Goal: Navigation & Orientation: Find specific page/section

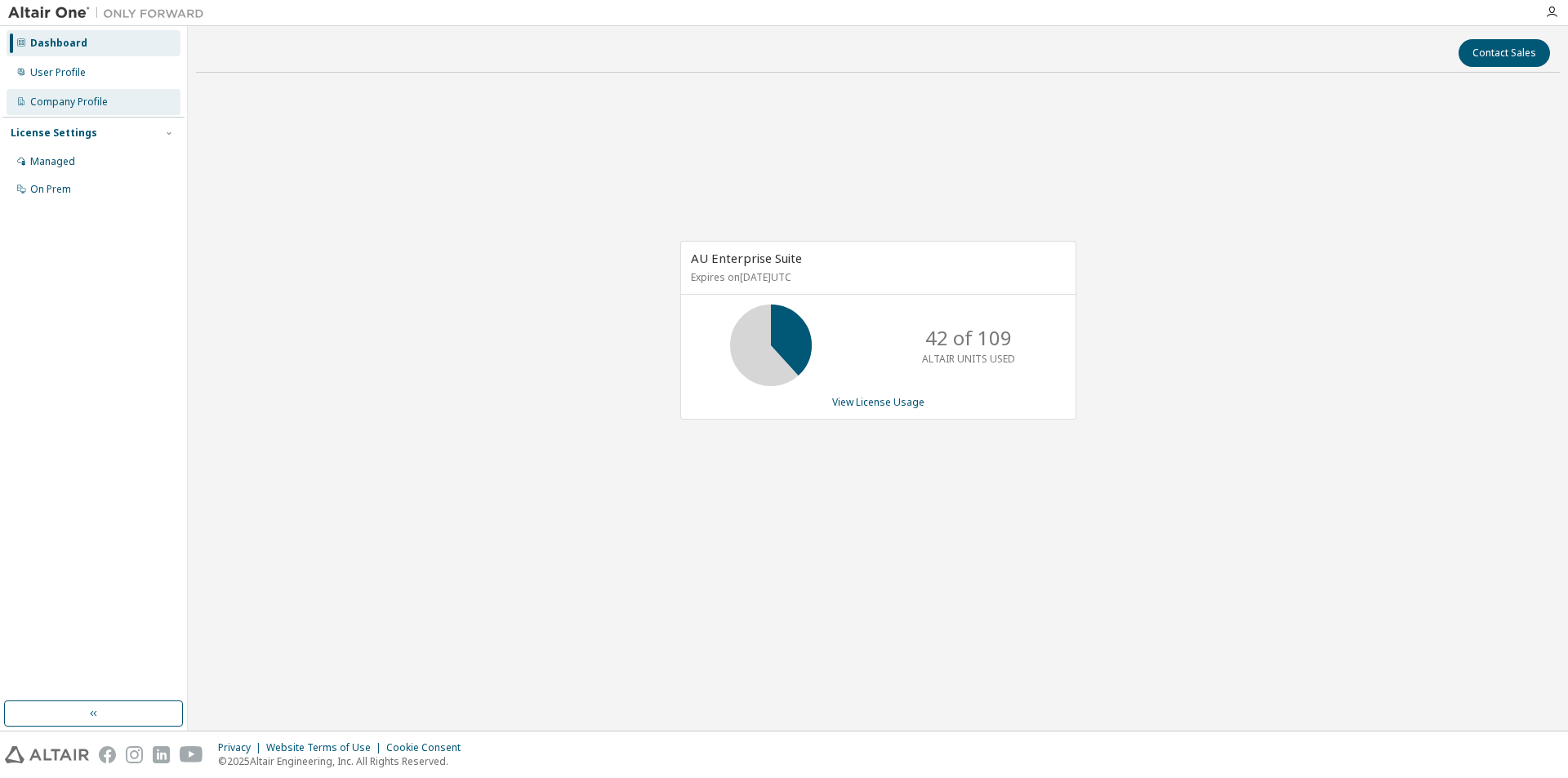
click at [69, 94] on div "Company Profile" at bounding box center [93, 102] width 174 height 26
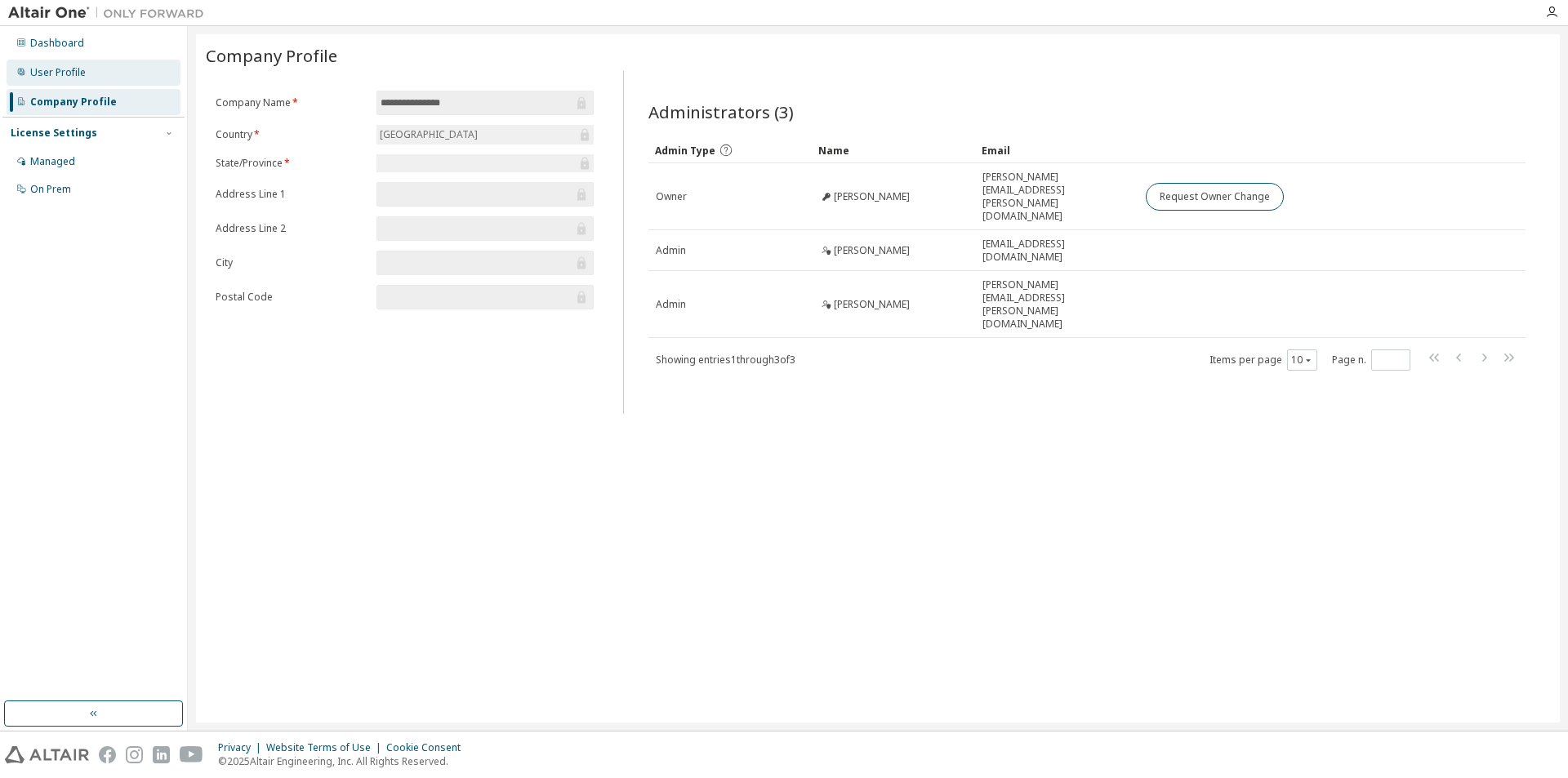
click at [67, 76] on div "User Profile" at bounding box center [58, 73] width 56 height 13
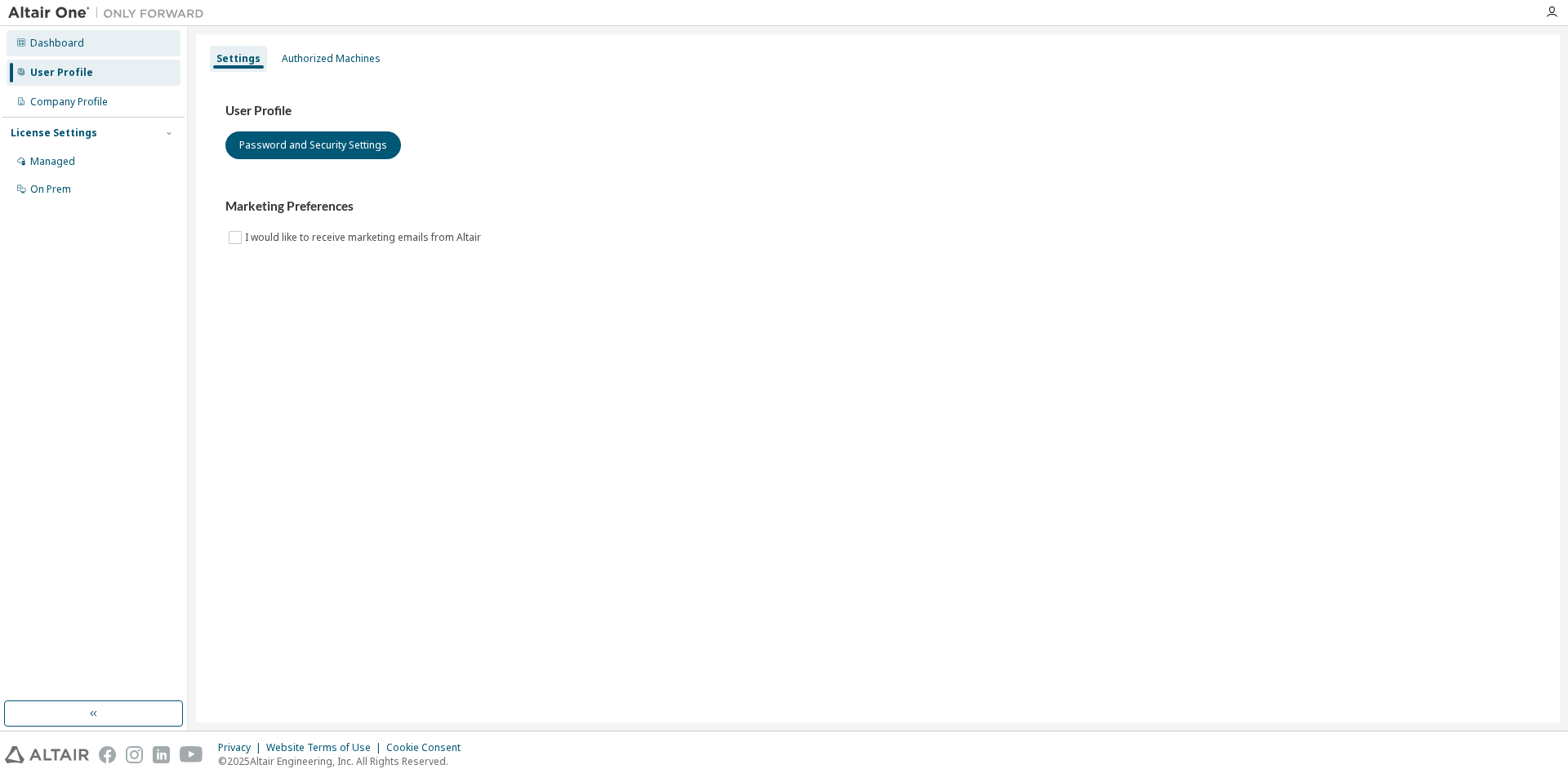
click at [61, 45] on div "Dashboard" at bounding box center [57, 43] width 54 height 13
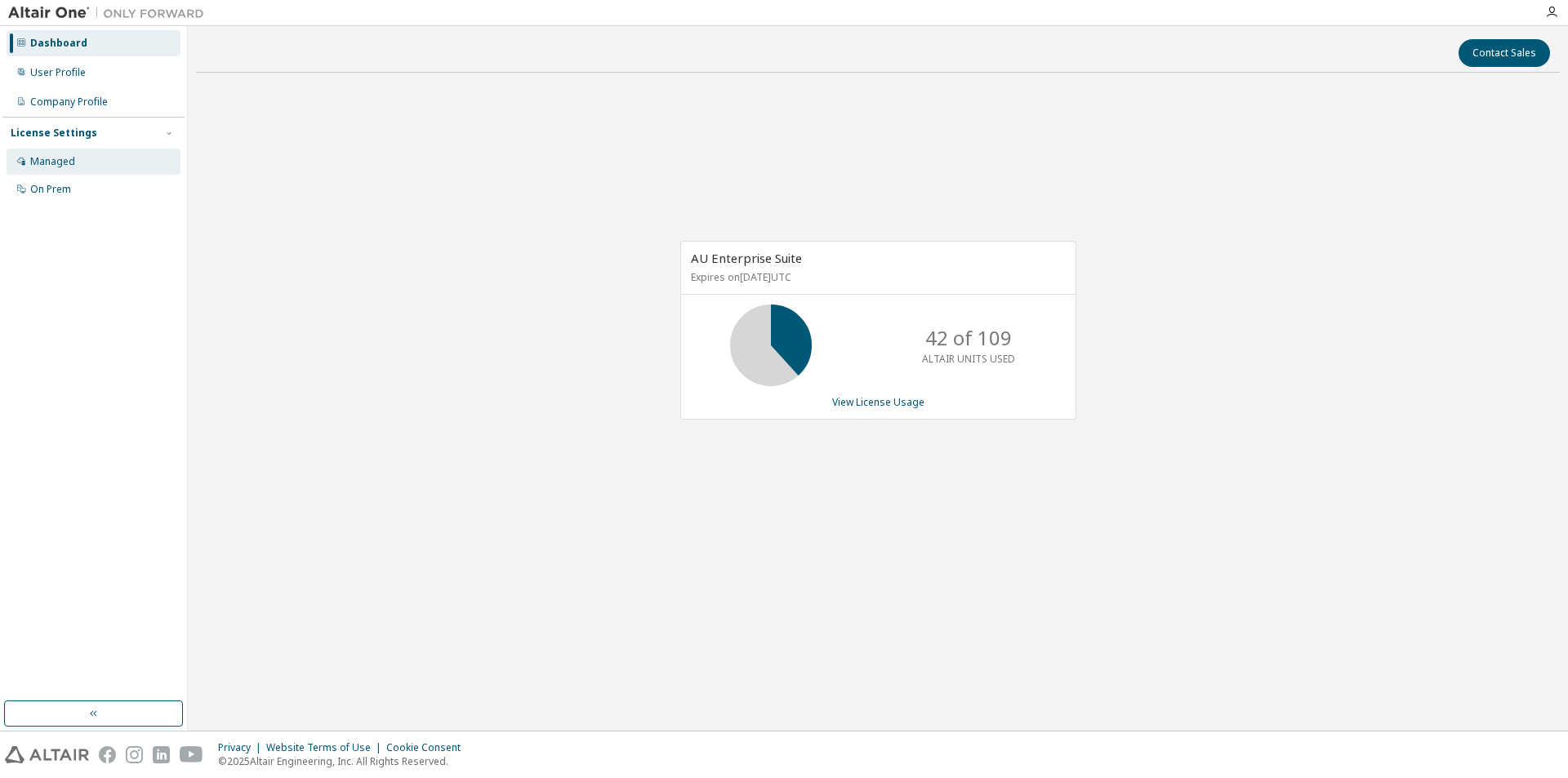
click at [61, 156] on div "Managed" at bounding box center [53, 162] width 45 height 13
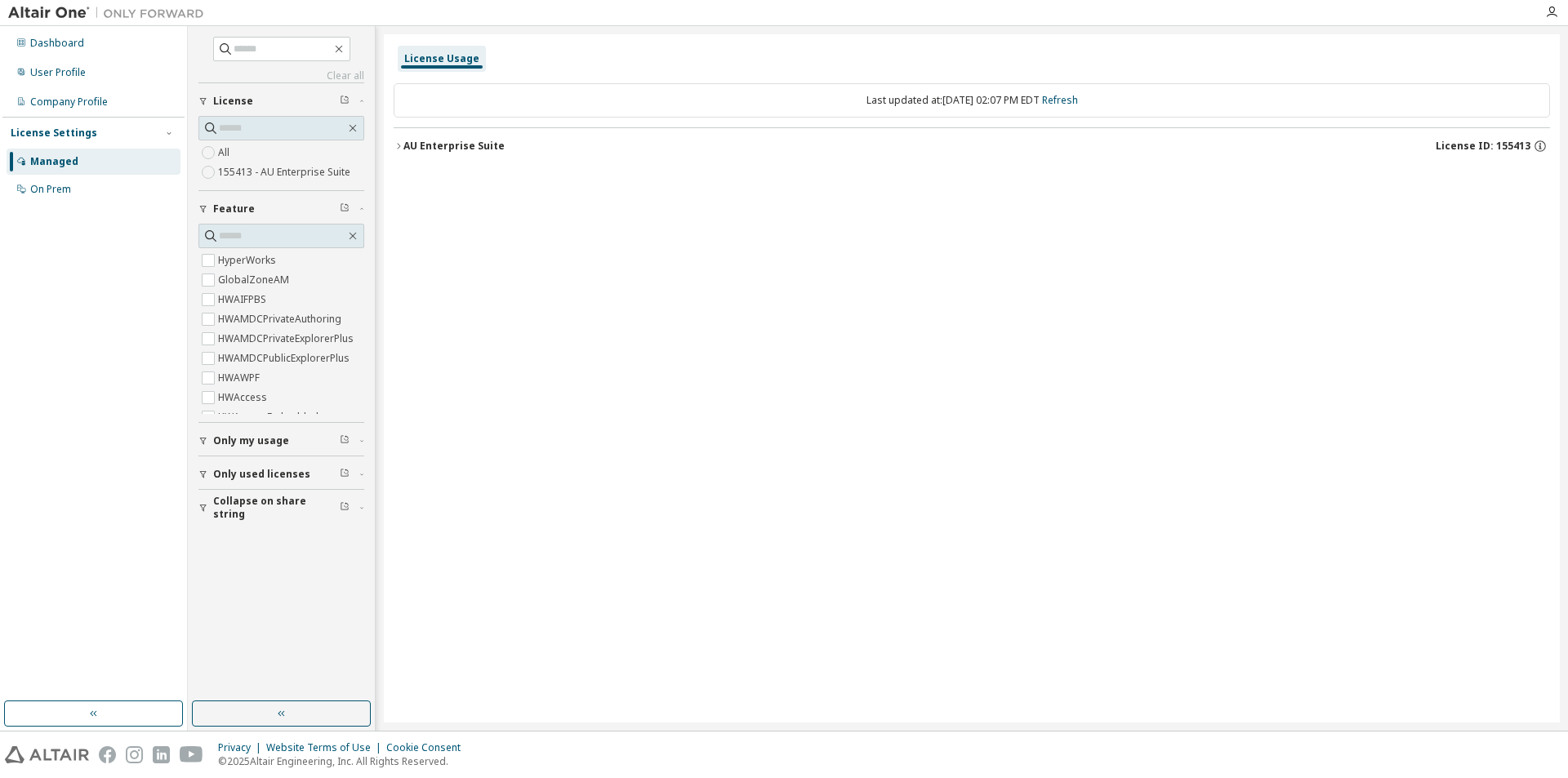
click at [395, 144] on icon "button" at bounding box center [399, 146] width 10 height 10
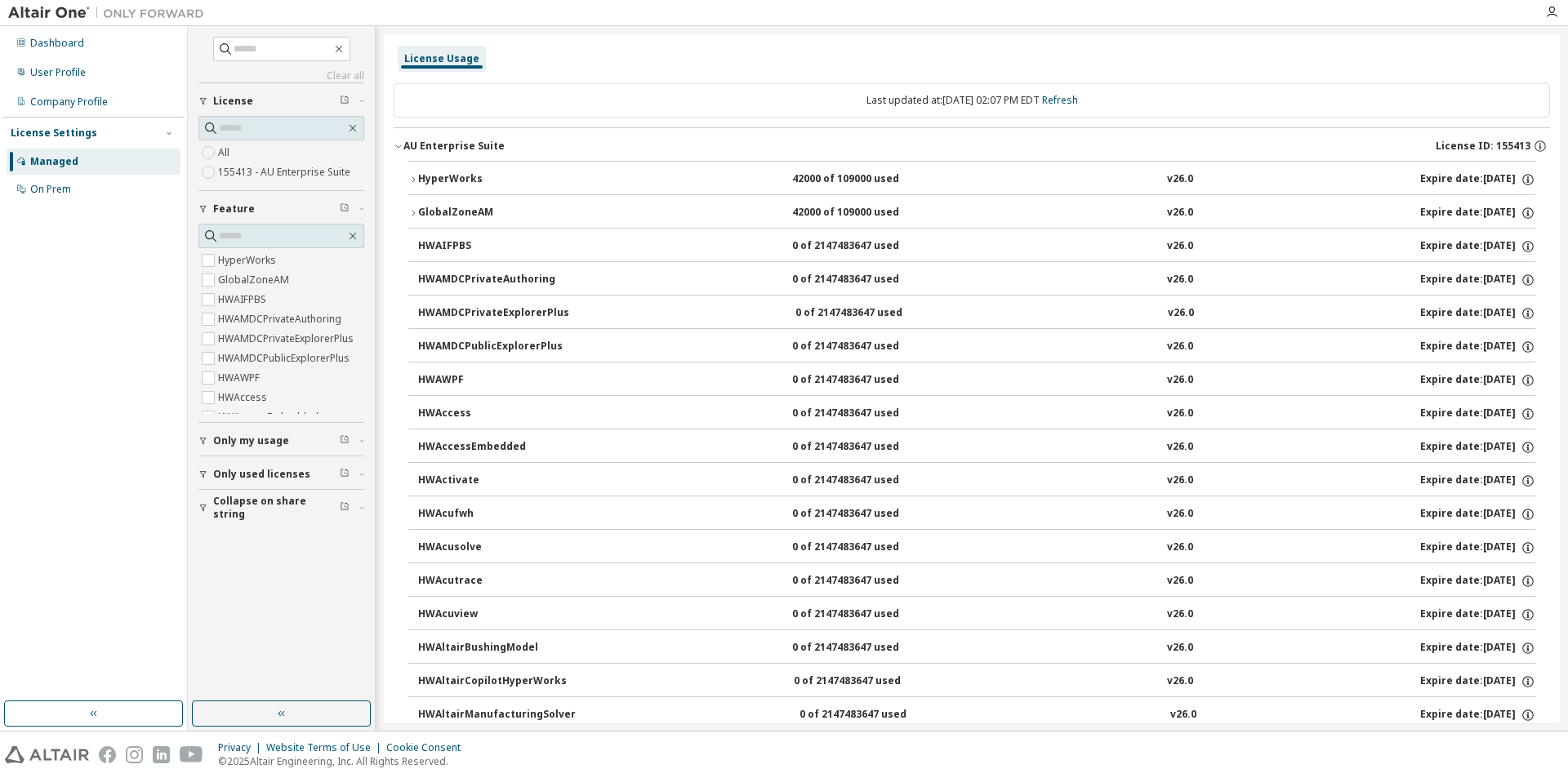
click at [395, 144] on icon "button" at bounding box center [399, 146] width 10 height 10
